Goal: Communication & Community: Answer question/provide support

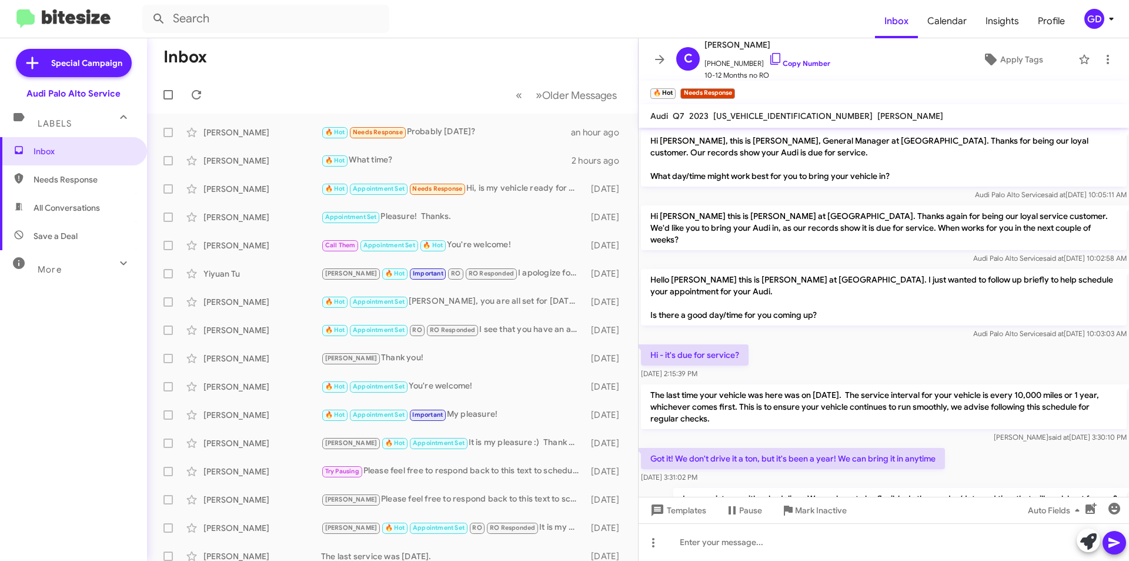
scroll to position [252, 0]
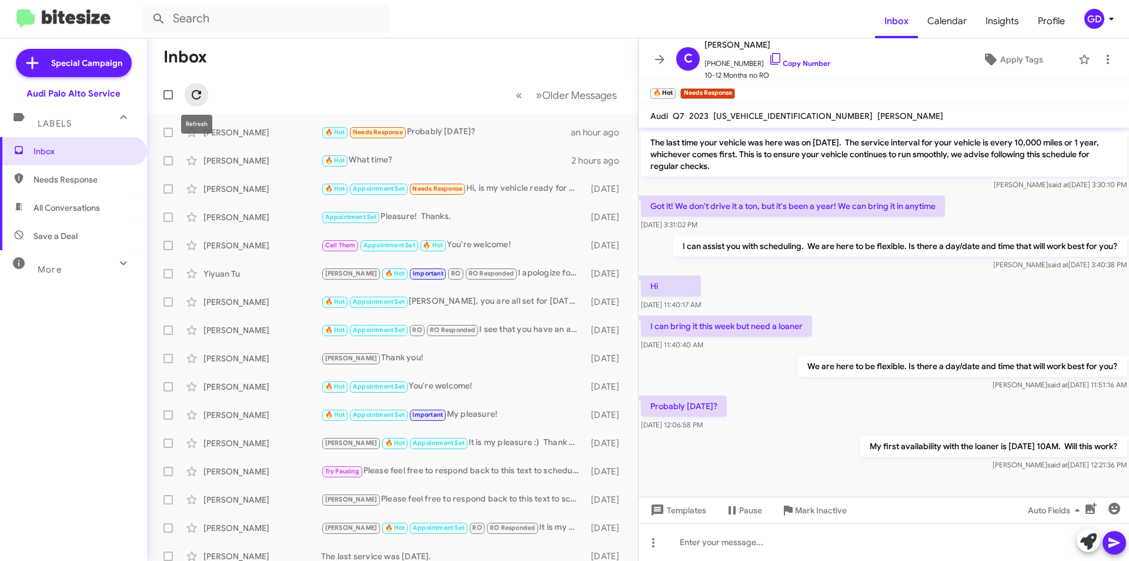
click at [198, 90] on icon at bounding box center [196, 95] width 14 height 14
click at [54, 183] on span "Needs Response" at bounding box center [84, 180] width 100 height 12
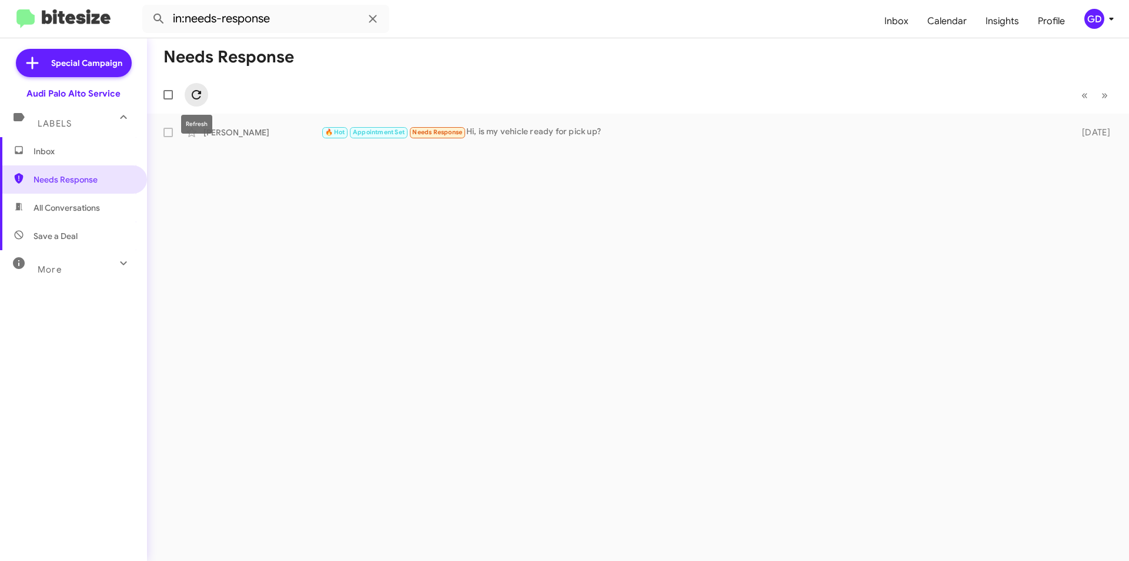
click at [195, 95] on icon at bounding box center [196, 95] width 14 height 14
click at [200, 98] on icon at bounding box center [196, 94] width 9 height 9
click at [559, 242] on div "Needs Response « Previous » Next [PERSON_NAME] 🔥 Hot Appointment Set Needs Resp…" at bounding box center [638, 299] width 982 height 522
click at [54, 209] on span "All Conversations" at bounding box center [67, 208] width 66 height 12
type input "in:all-conversations"
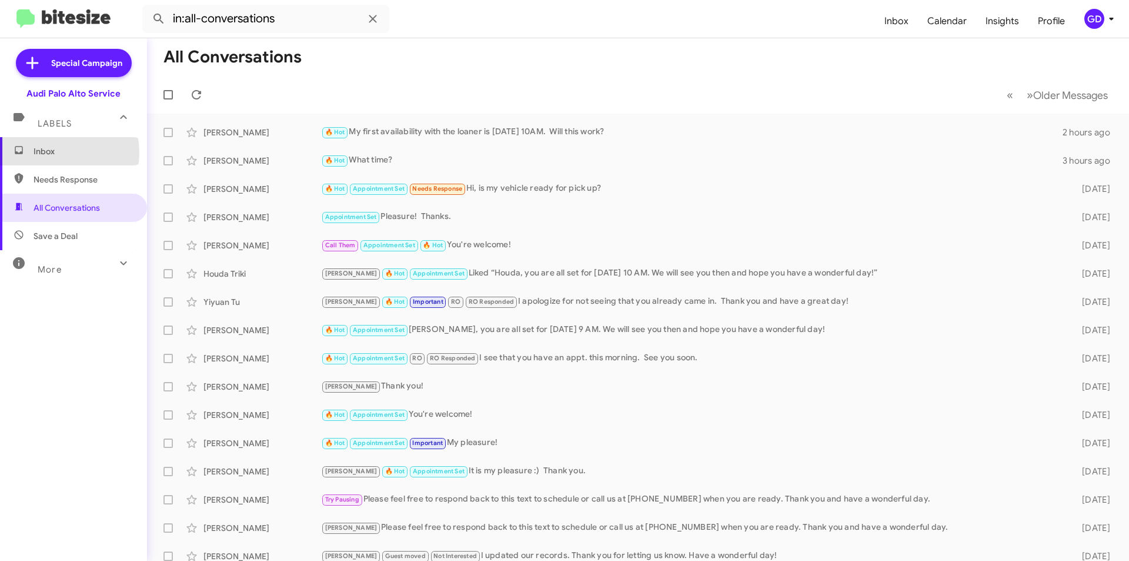
click at [50, 152] on span "Inbox" at bounding box center [84, 151] width 100 height 12
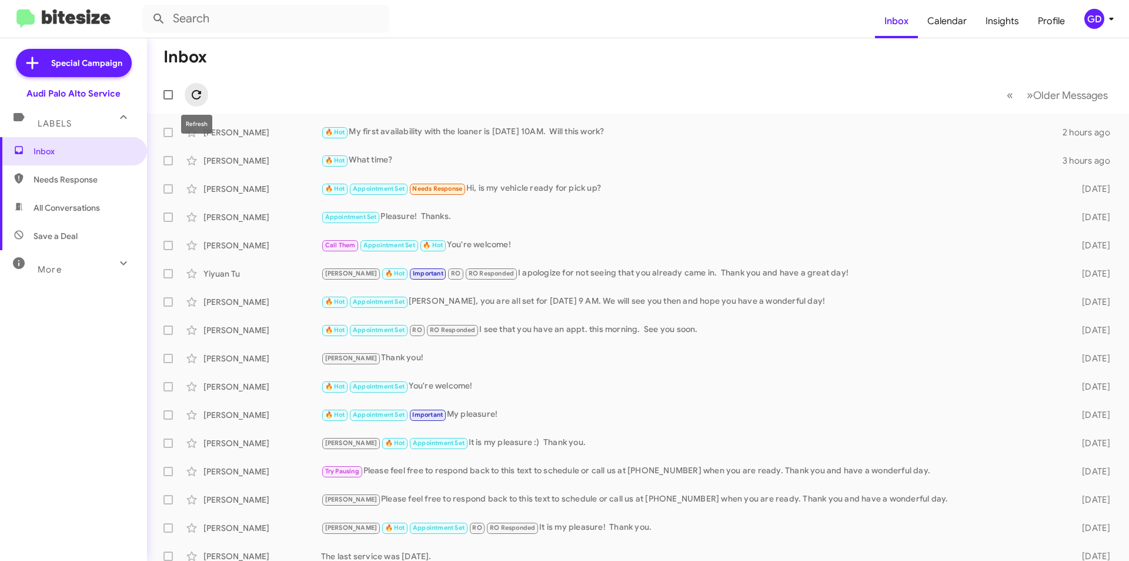
click at [195, 93] on icon at bounding box center [196, 95] width 14 height 14
click at [80, 186] on span "Needs Response" at bounding box center [73, 179] width 147 height 28
type input "in:needs-response"
